Goal: Task Accomplishment & Management: Manage account settings

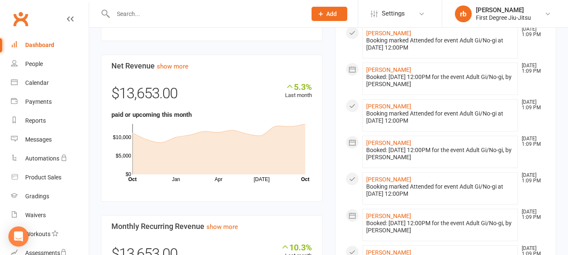
scroll to position [384, 0]
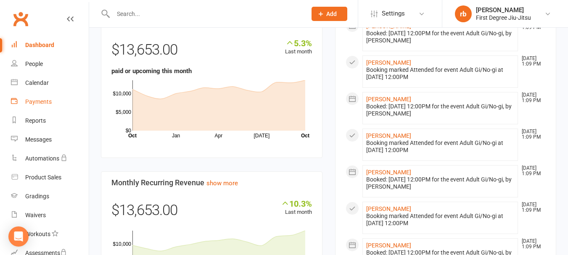
click at [44, 99] on div "Payments" at bounding box center [38, 101] width 26 height 7
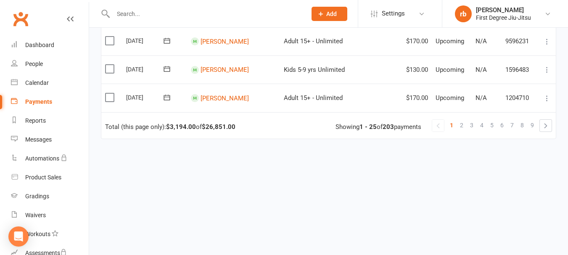
scroll to position [736, 0]
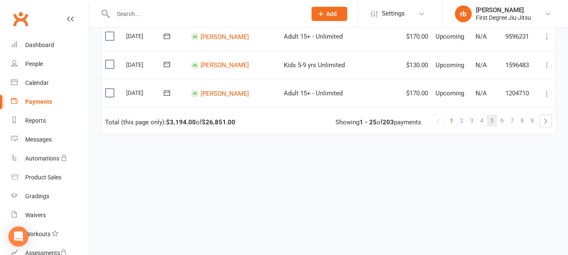
click at [493, 120] on span "5" at bounding box center [491, 121] width 3 height 12
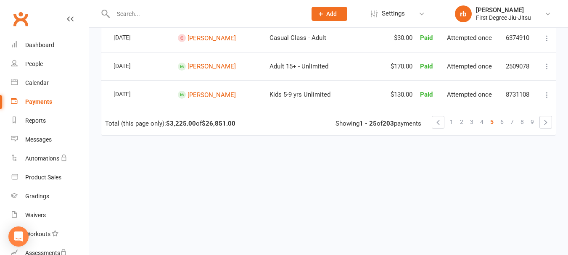
scroll to position [733, 0]
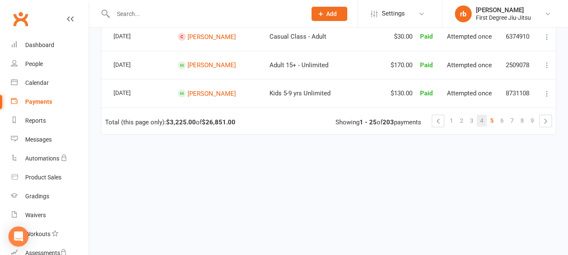
click at [481, 122] on span "4" at bounding box center [481, 121] width 3 height 12
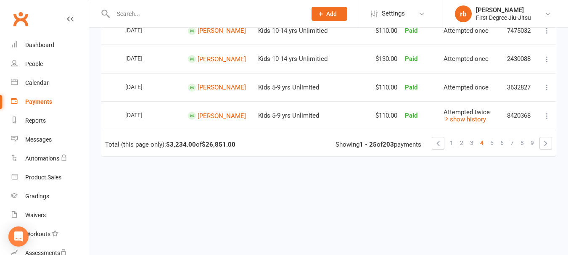
scroll to position [736, 0]
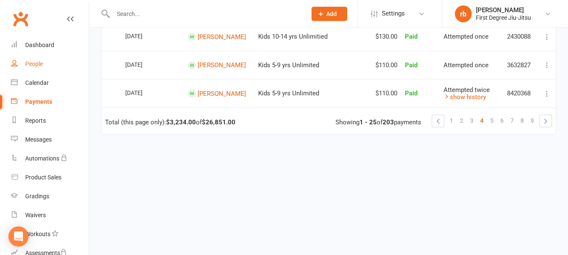
click at [39, 63] on div "People" at bounding box center [34, 63] width 18 height 7
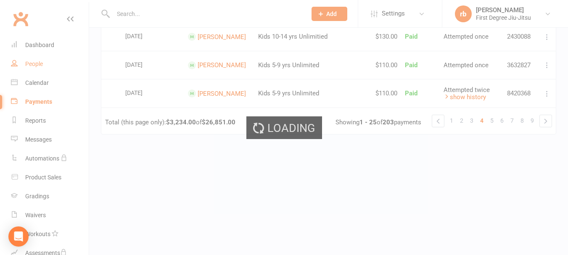
select select "100"
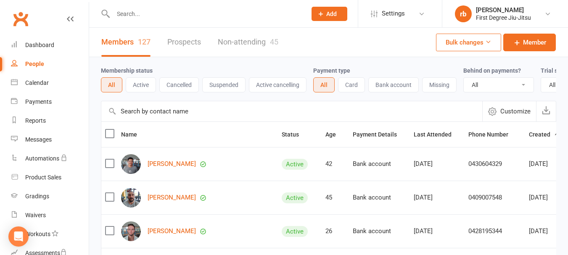
click at [179, 81] on button "Cancelled" at bounding box center [178, 84] width 39 height 15
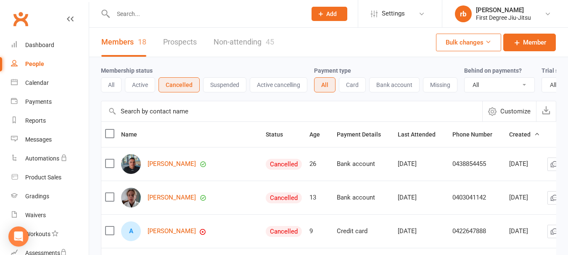
click at [145, 86] on button "Active" at bounding box center [140, 84] width 30 height 15
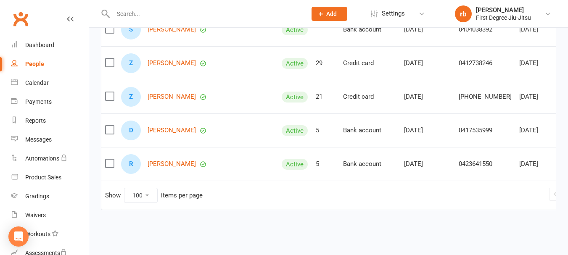
scroll to position [0, 3]
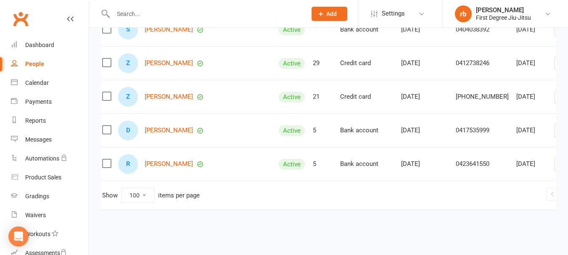
click at [567, 189] on link "2" at bounding box center [575, 195] width 10 height 12
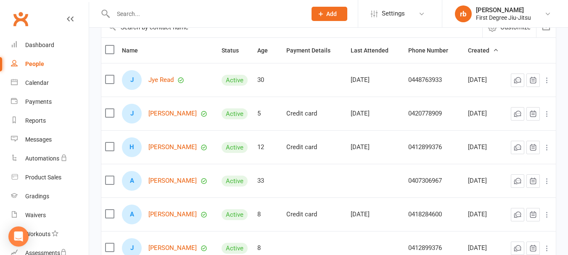
scroll to position [85, 0]
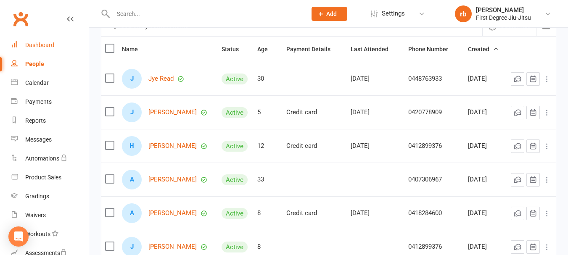
click at [47, 49] on link "Dashboard" at bounding box center [50, 45] width 78 height 19
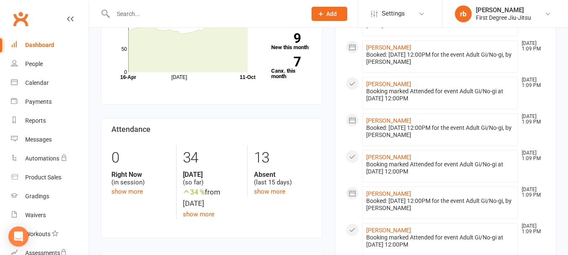
scroll to position [171, 0]
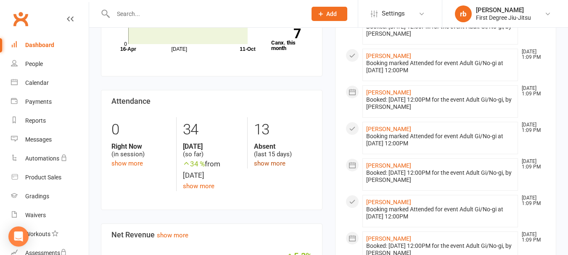
click at [274, 164] on link "show more" at bounding box center [270, 164] width 32 height 8
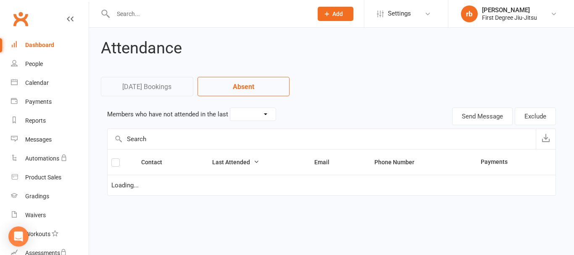
select select "15"
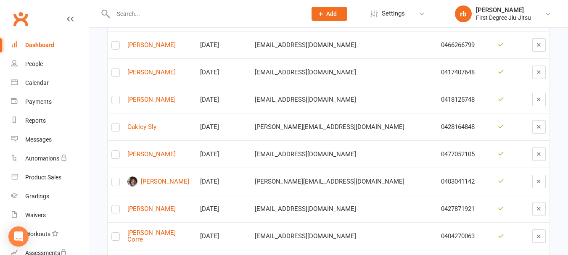
scroll to position [101, 0]
